Goal: Information Seeking & Learning: Find specific fact

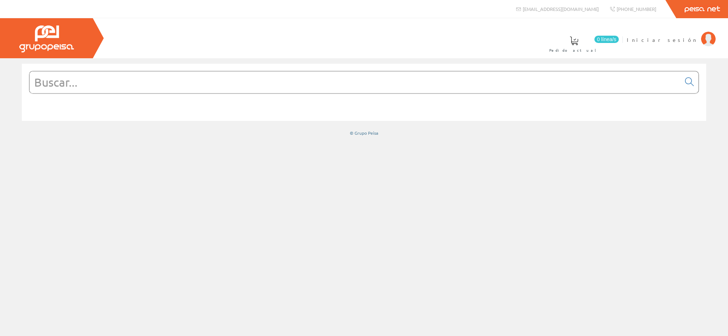
drag, startPoint x: 0, startPoint y: 0, endPoint x: 461, endPoint y: 84, distance: 468.8
click at [461, 84] on input "text" at bounding box center [354, 82] width 651 height 22
paste input "147664"
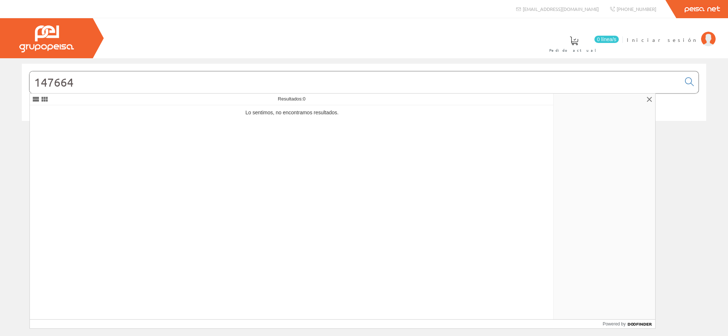
type input "147664"
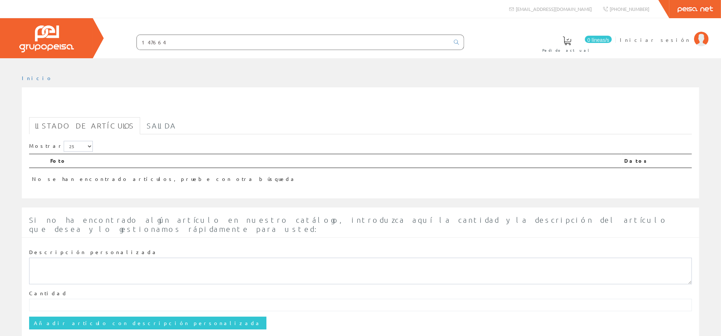
drag, startPoint x: 171, startPoint y: 41, endPoint x: 42, endPoint y: 45, distance: 129.3
click at [42, 45] on div "0 líneas/s Pedido actual Iniciar sesión 147664" at bounding box center [360, 38] width 721 height 40
paste input "SPLIT CASSETTE U-MATCH 36"
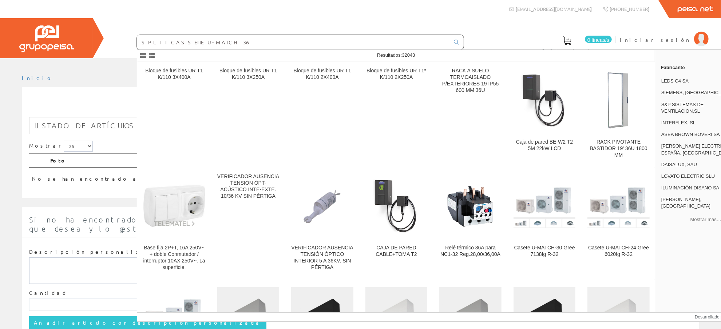
type input "SPLIT CASSETTE U-MATCH 36"
